Goal: Information Seeking & Learning: Check status

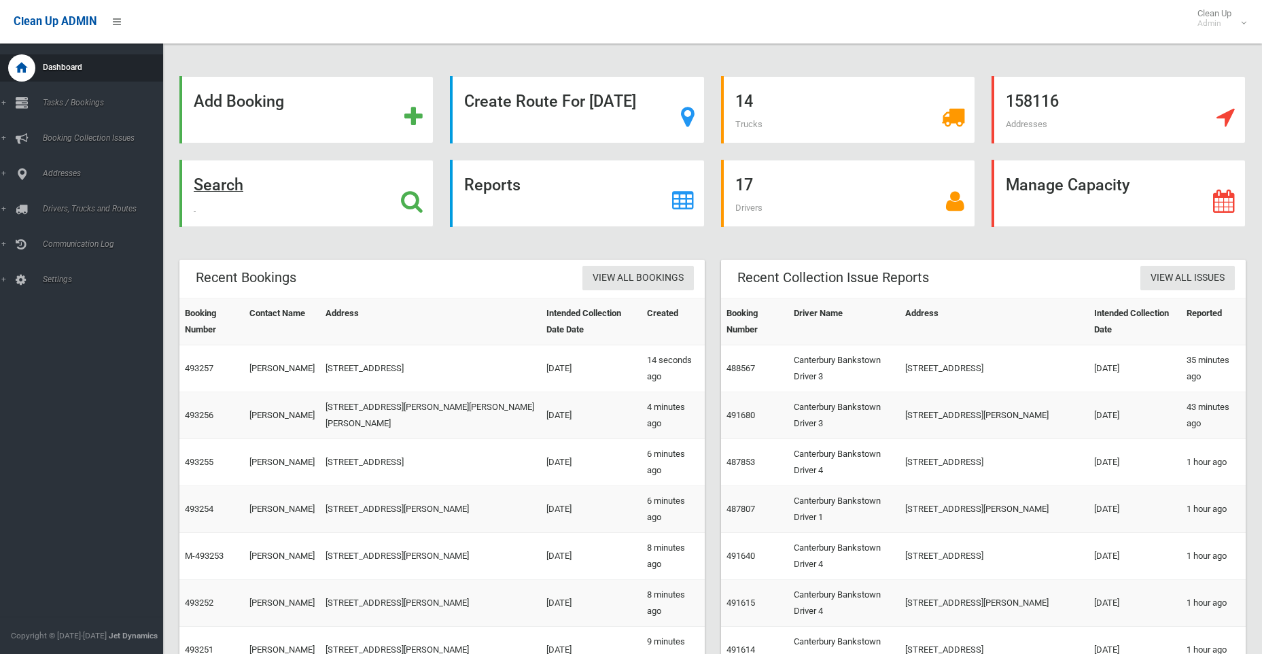
drag, startPoint x: 226, startPoint y: 189, endPoint x: 223, endPoint y: 196, distance: 8.0
click at [226, 189] on strong "Search" at bounding box center [219, 184] width 50 height 19
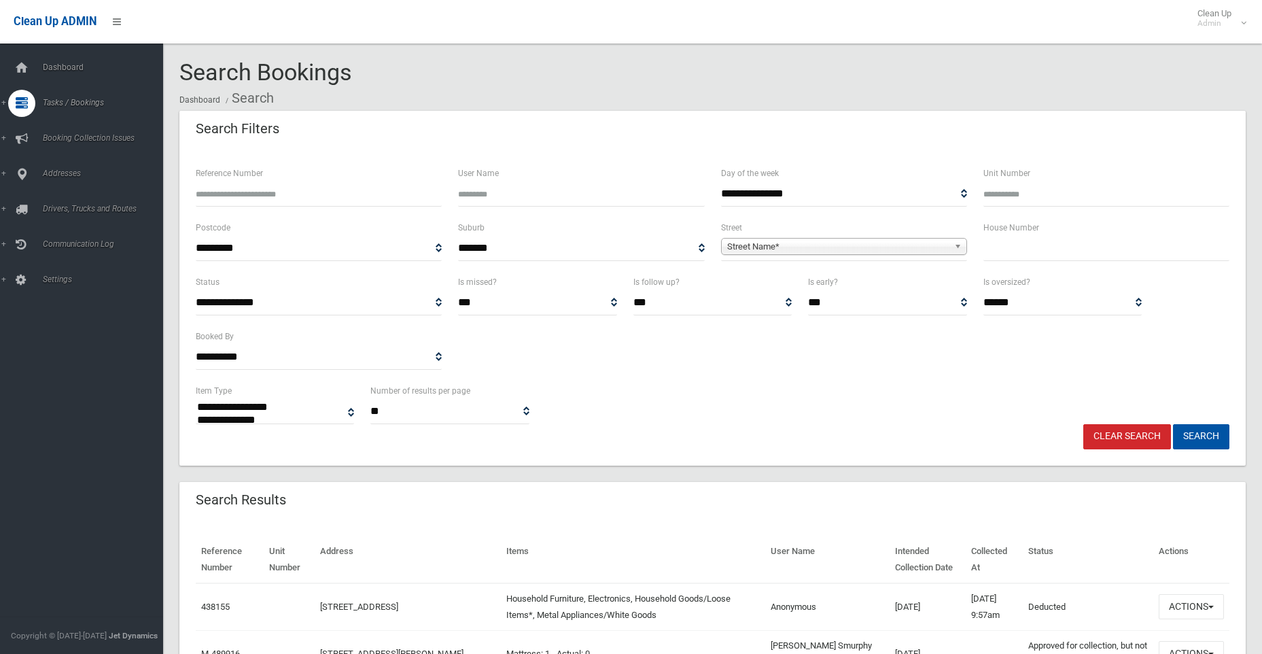
select select
click at [228, 197] on input "Reference Number" at bounding box center [319, 193] width 246 height 25
type input "******"
click at [1173, 424] on button "Search" at bounding box center [1201, 436] width 56 height 25
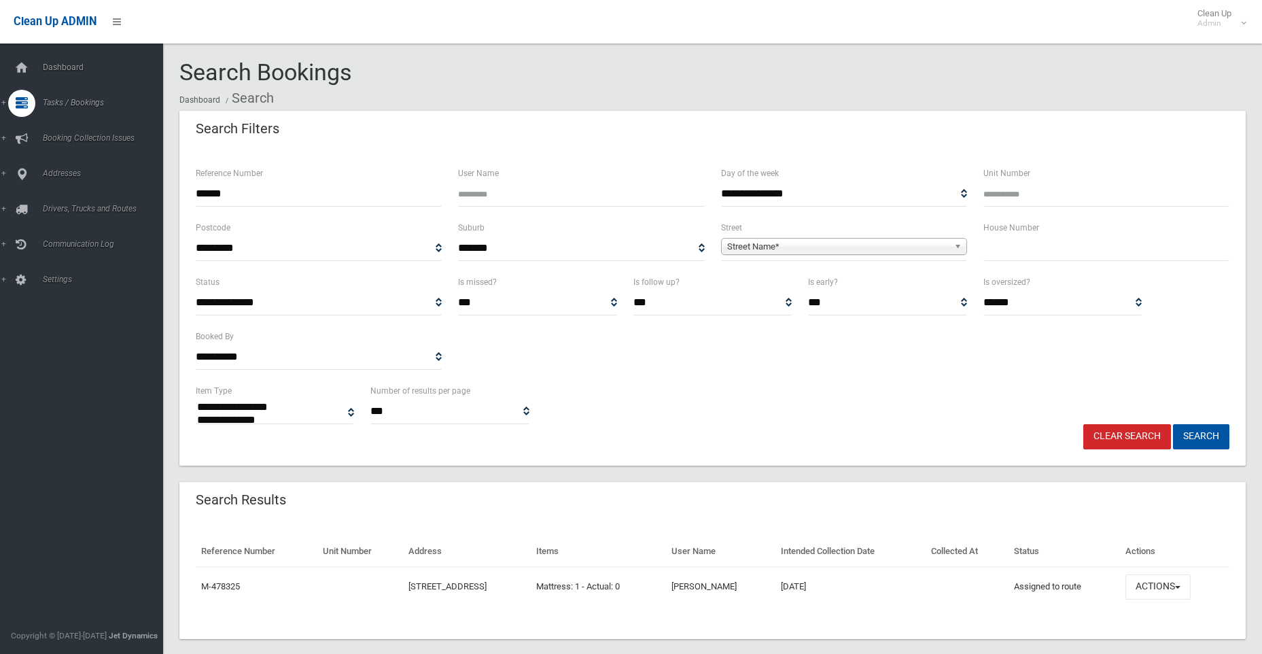
select select
click at [1166, 586] on button "Actions" at bounding box center [1158, 586] width 65 height 25
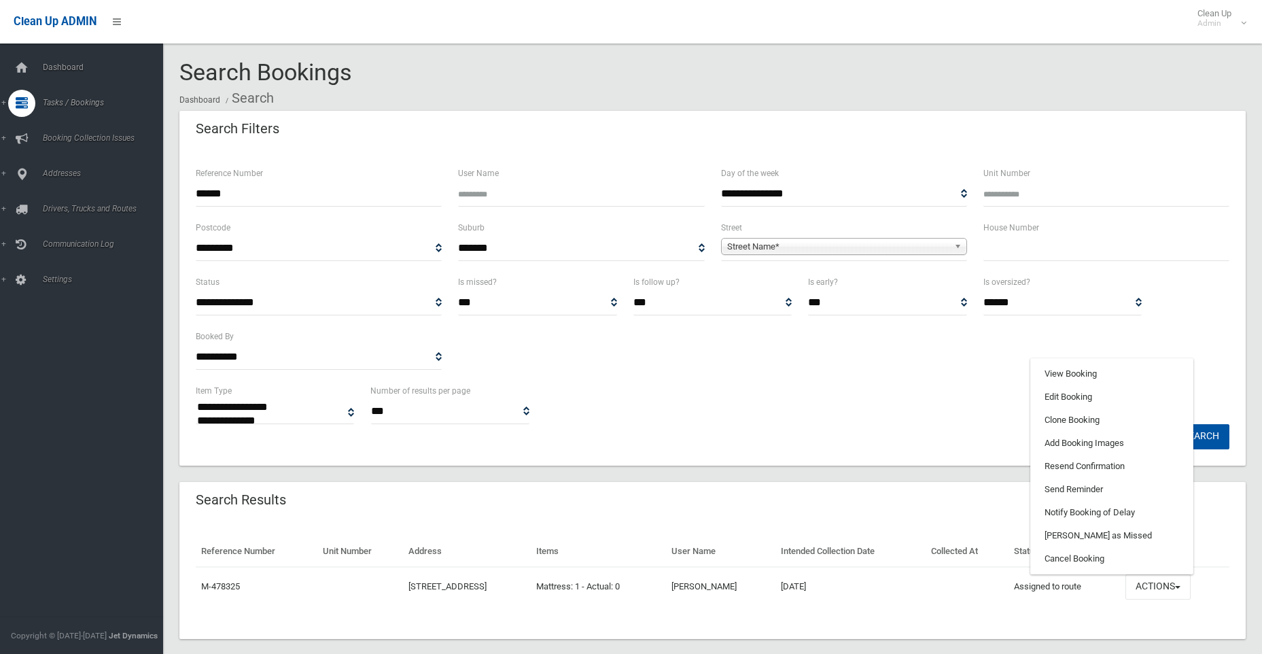
click at [897, 411] on div "**********" at bounding box center [713, 403] width 1050 height 41
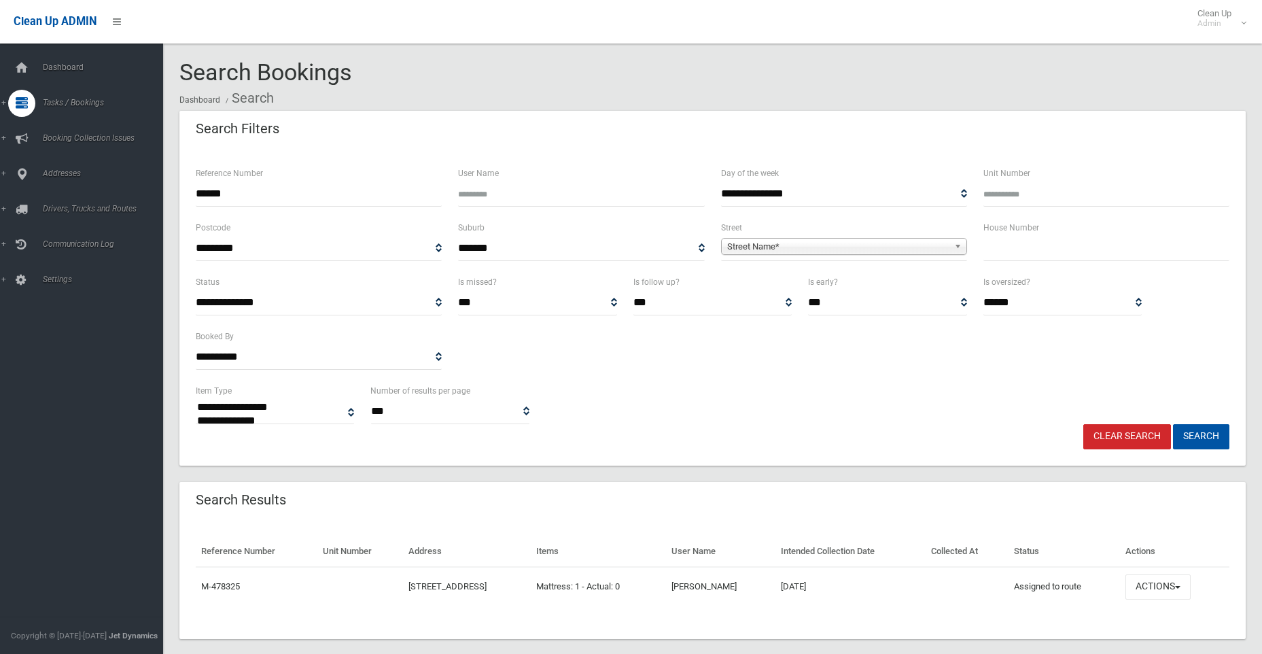
click at [1002, 250] on input "text" at bounding box center [1107, 248] width 246 height 25
type input "*"
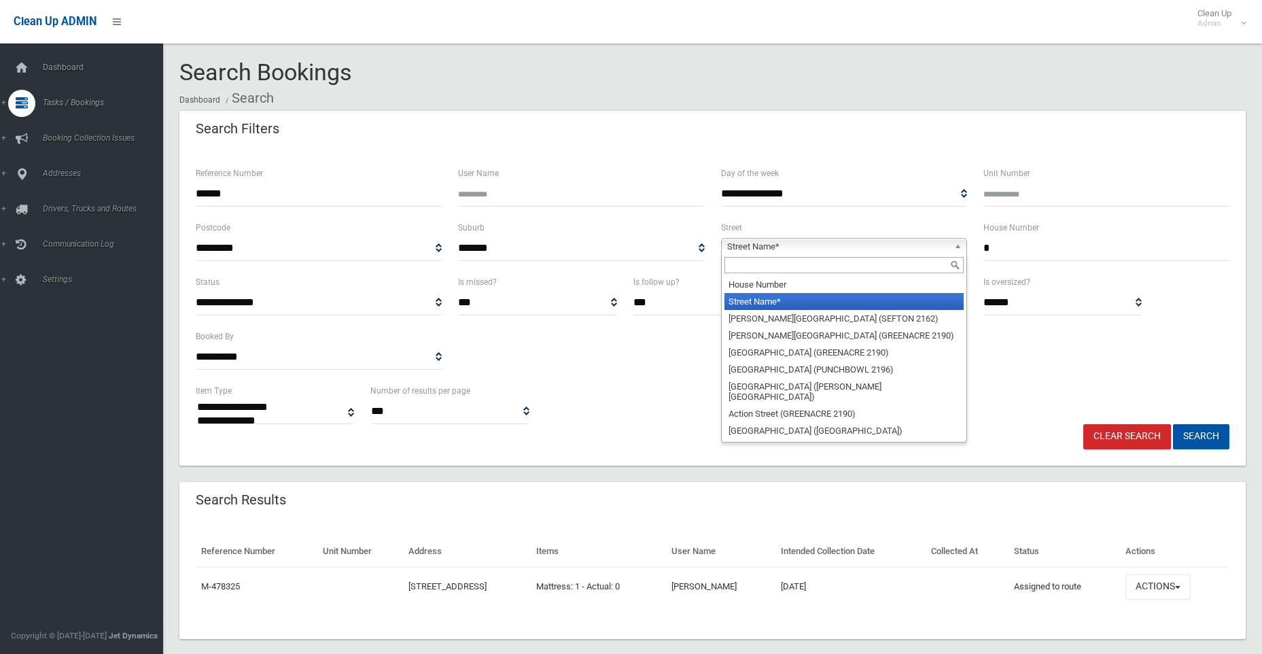
click at [786, 248] on span "Street Name*" at bounding box center [838, 247] width 222 height 16
click at [775, 262] on input "text" at bounding box center [844, 265] width 239 height 16
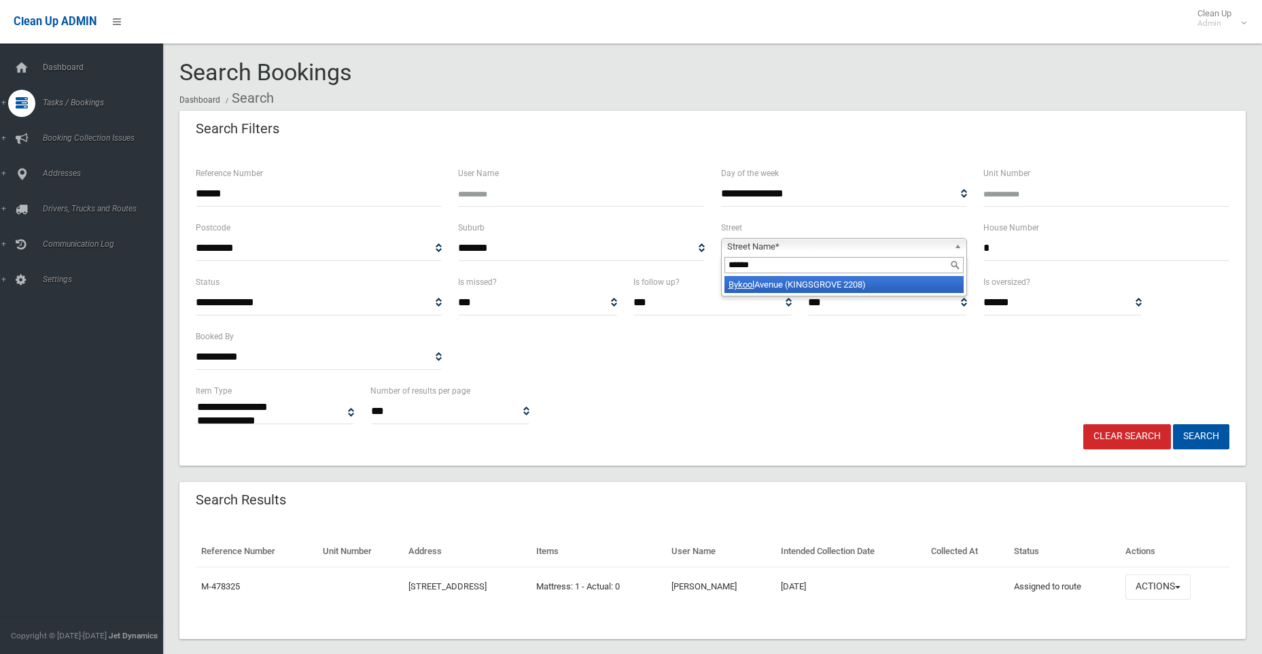
type input "******"
click at [773, 288] on li "Bykool Avenue (KINGSGROVE 2208)" at bounding box center [844, 284] width 239 height 17
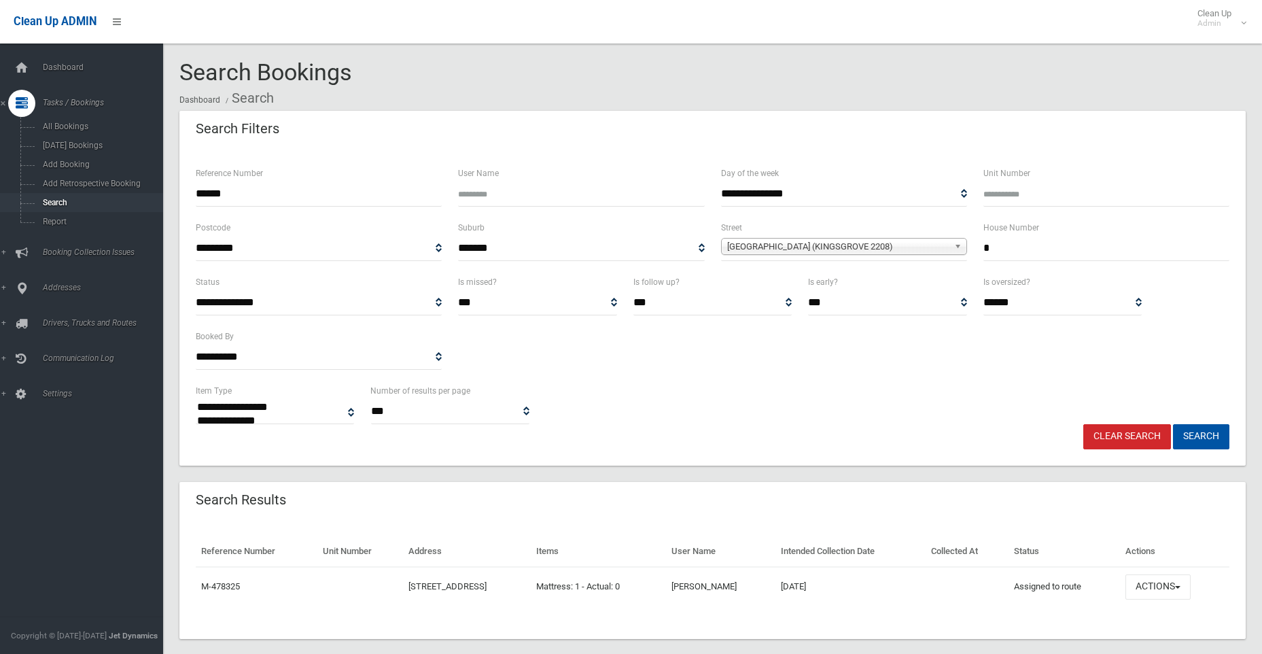
drag, startPoint x: 247, startPoint y: 194, endPoint x: 140, endPoint y: 206, distance: 108.0
click at [140, 206] on div "**********" at bounding box center [631, 343] width 1262 height 655
click at [1207, 435] on button "Search" at bounding box center [1201, 436] width 56 height 25
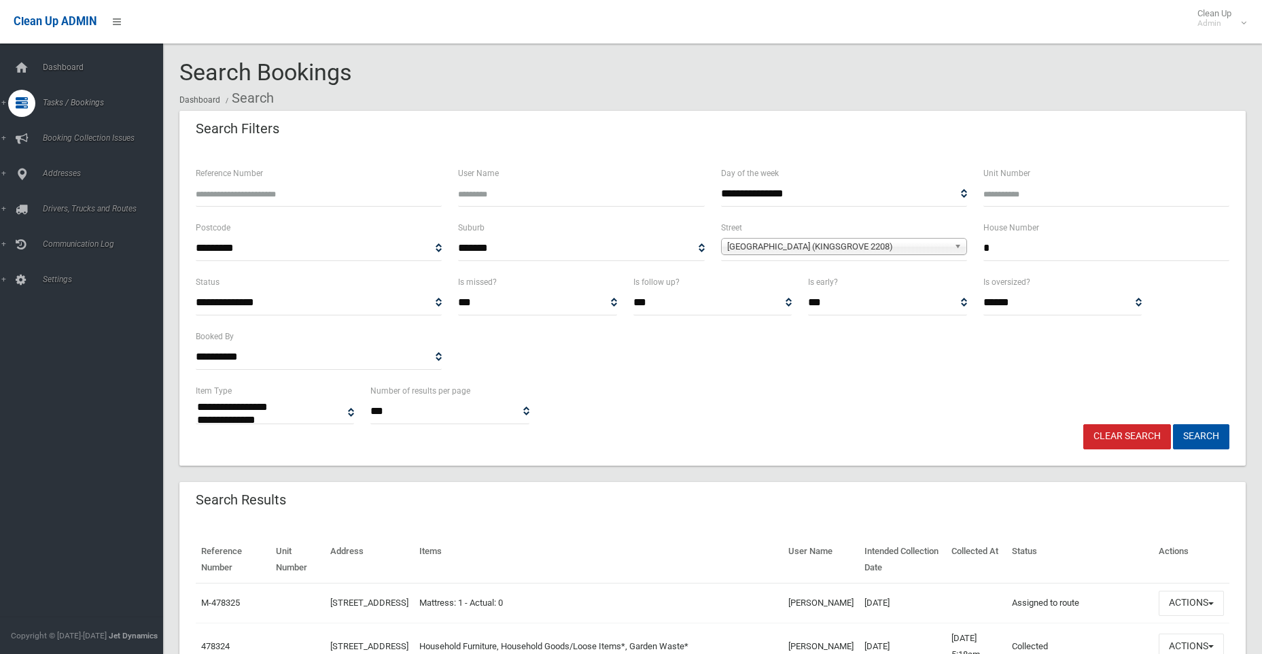
select select
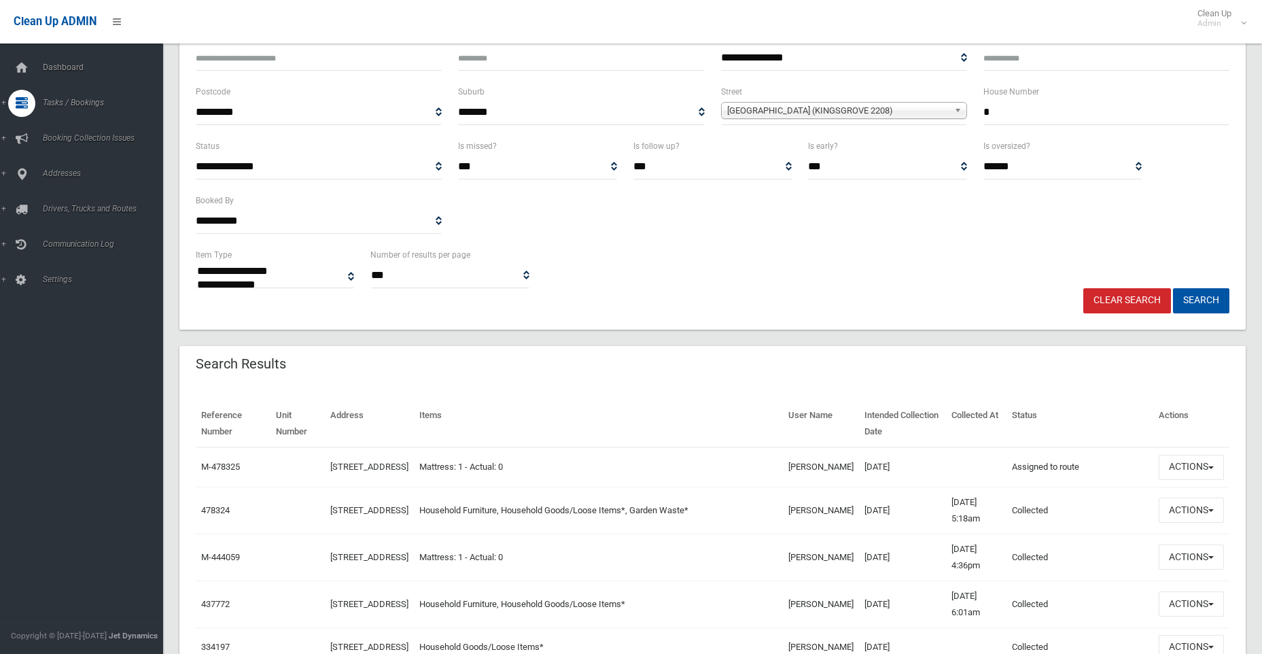
scroll to position [136, 0]
click at [1204, 513] on button "Actions" at bounding box center [1191, 510] width 65 height 25
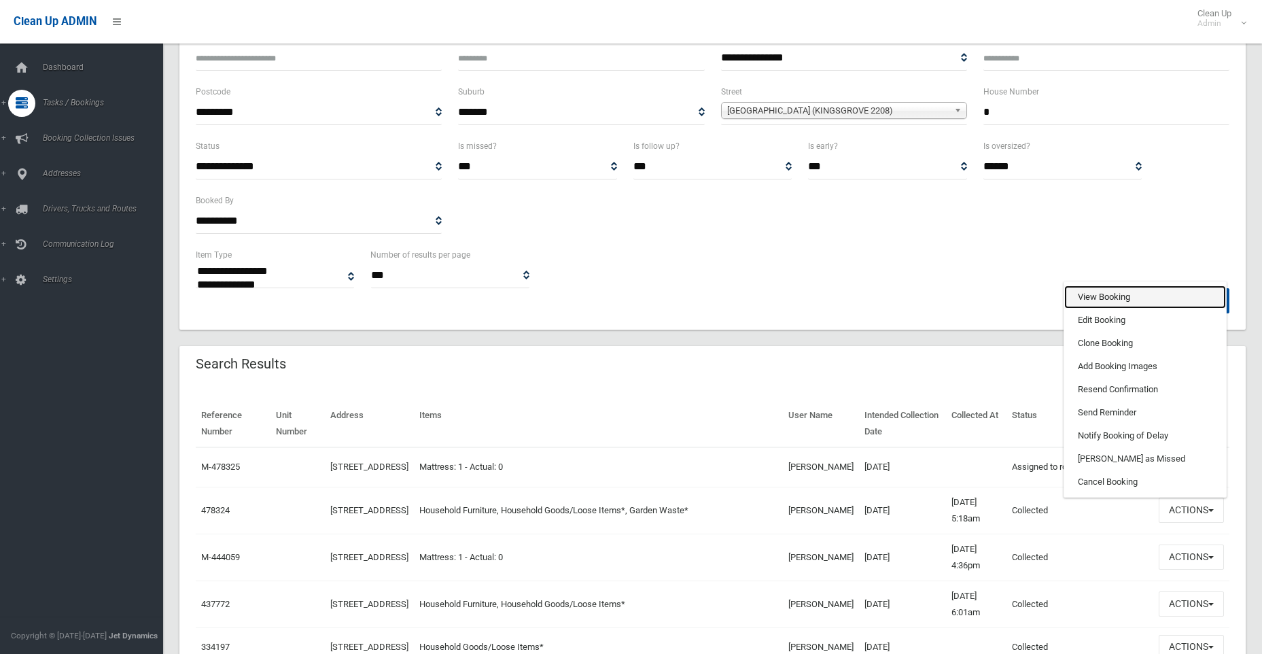
click at [1100, 305] on link "View Booking" at bounding box center [1145, 296] width 162 height 23
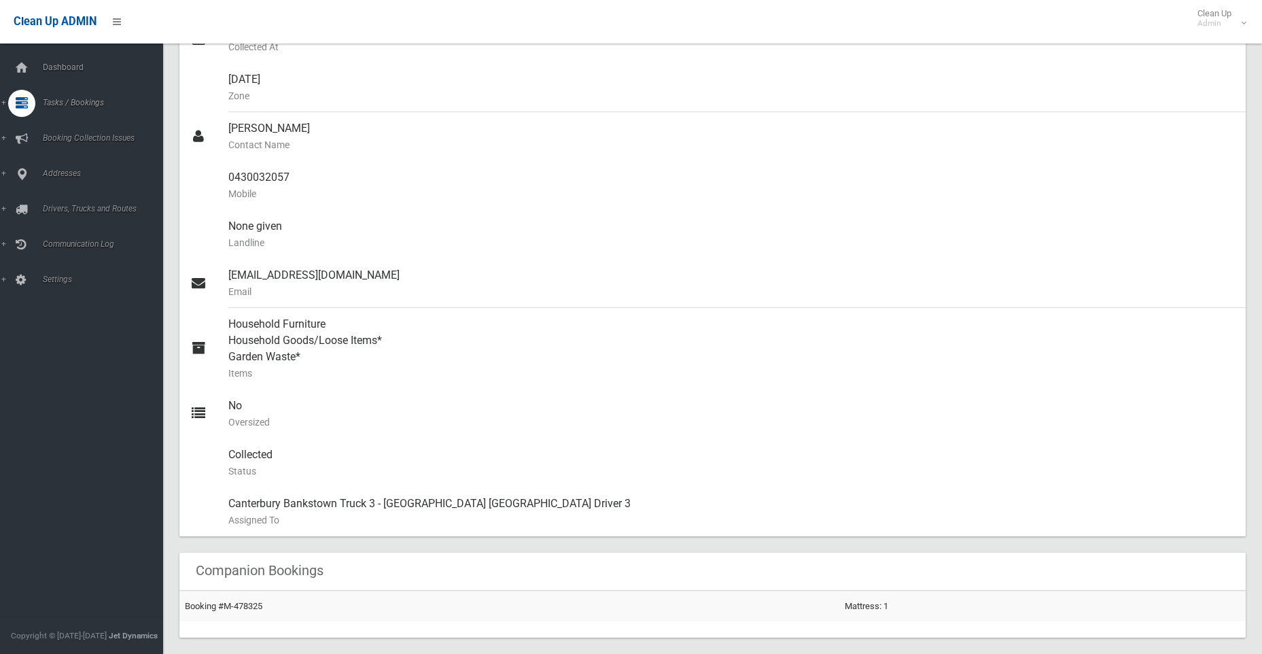
scroll to position [748, 0]
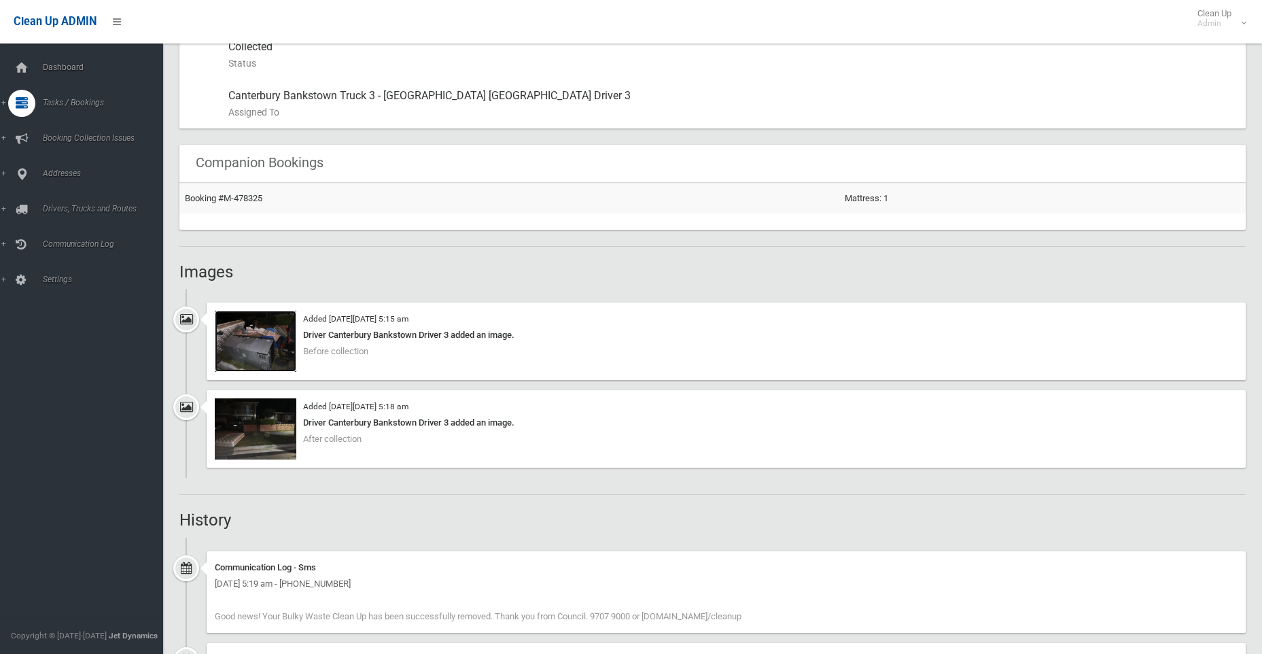
click at [246, 339] on img at bounding box center [256, 341] width 82 height 61
click at [267, 343] on img at bounding box center [256, 341] width 82 height 61
click at [269, 430] on img at bounding box center [256, 428] width 82 height 61
